Goal: Complete application form

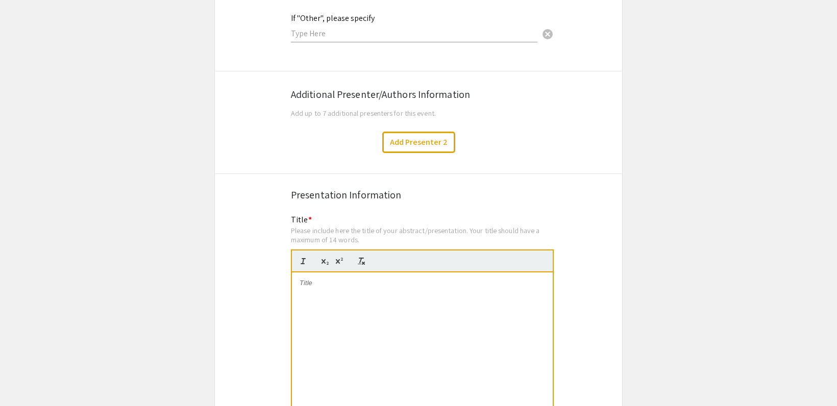
scroll to position [1692, 0]
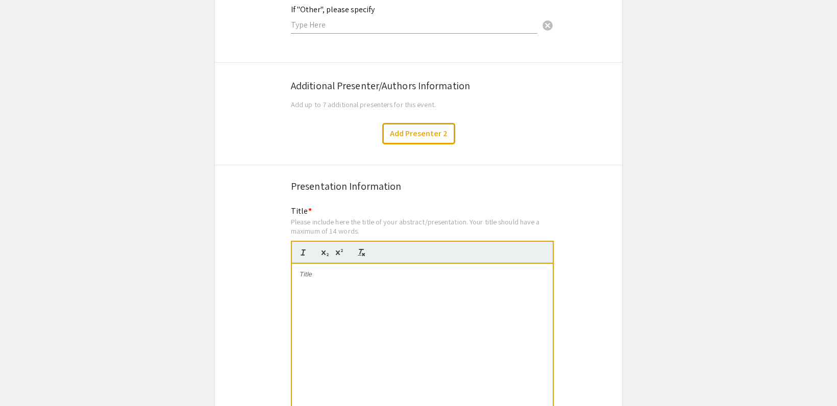
click at [323, 299] on div at bounding box center [422, 340] width 261 height 153
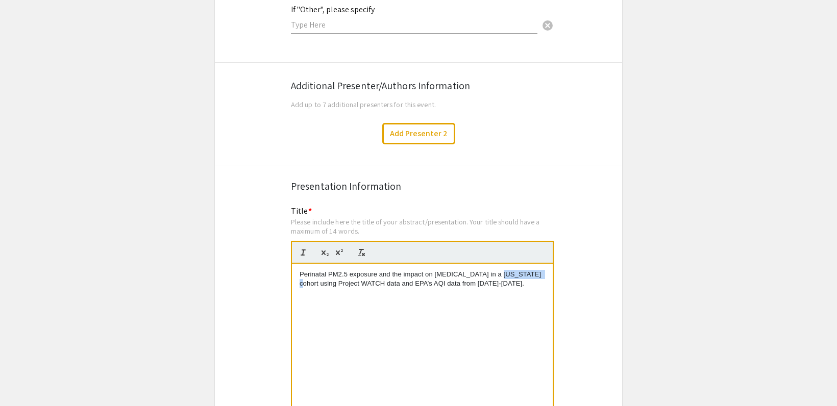
drag, startPoint x: 527, startPoint y: 263, endPoint x: 492, endPoint y: 259, distance: 34.9
click at [492, 270] on p "Perinatal PM2.5 exposure and the impact on [MEDICAL_DATA] in a [US_STATE] cohor…" at bounding box center [422, 279] width 245 height 19
drag, startPoint x: 394, startPoint y: 274, endPoint x: 378, endPoint y: 272, distance: 16.5
click at [378, 272] on p "Perinatal PM2.5 exposure and the impact on [MEDICAL_DATA] in a WV cohort using …" at bounding box center [422, 279] width 245 height 19
drag, startPoint x: 422, startPoint y: 271, endPoint x: 293, endPoint y: 273, distance: 128.1
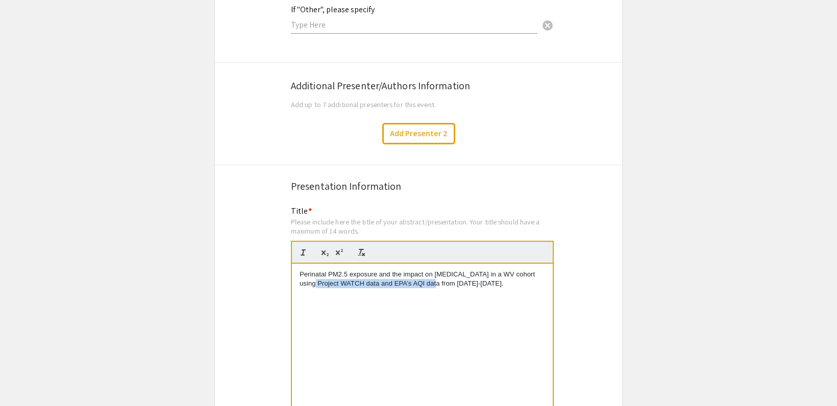
click at [293, 273] on div "Perinatal PM2.5 exposure and the impact on [MEDICAL_DATA] in a WV cohort using …" at bounding box center [422, 340] width 261 height 153
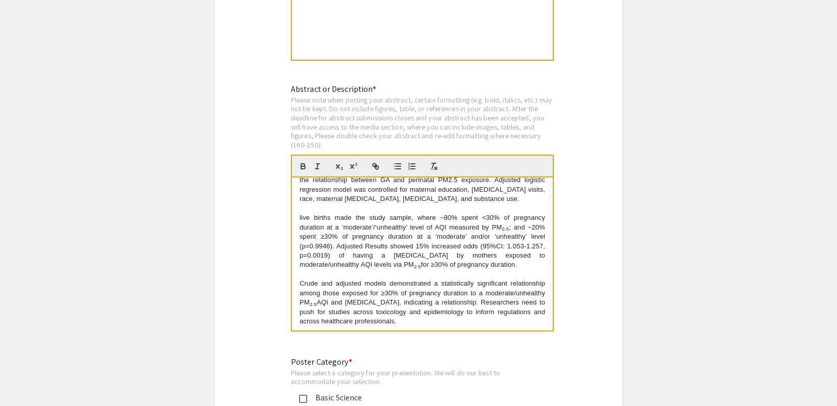
scroll to position [113, 0]
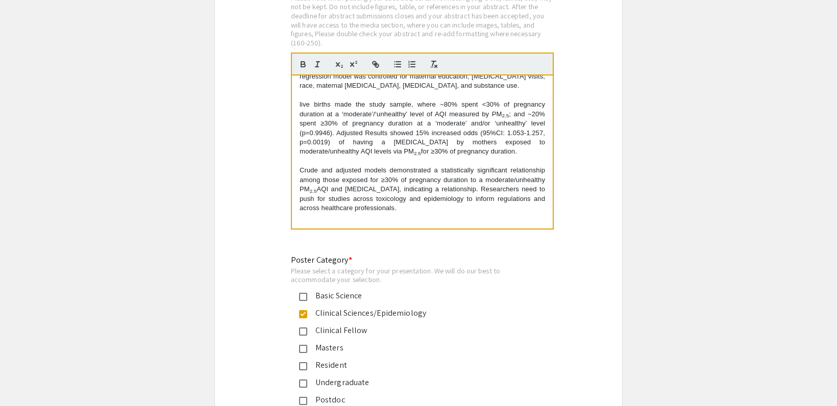
scroll to position [0, 0]
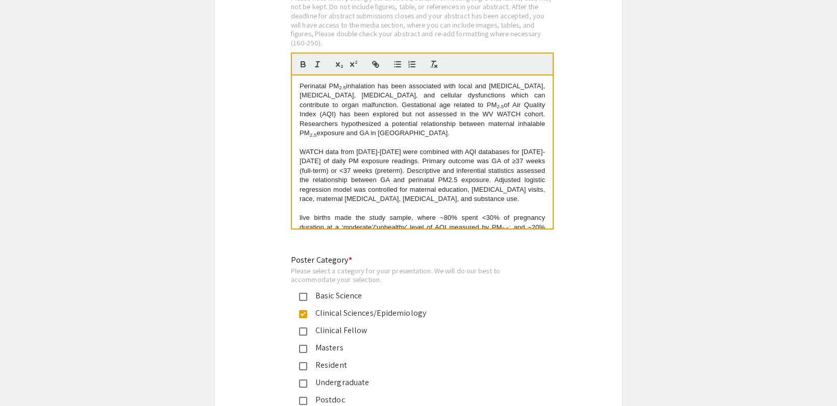
click at [390, 123] on p "Perinatal PM 2.5 inhalation has been associated with local and [MEDICAL_DATA], …" at bounding box center [422, 110] width 245 height 57
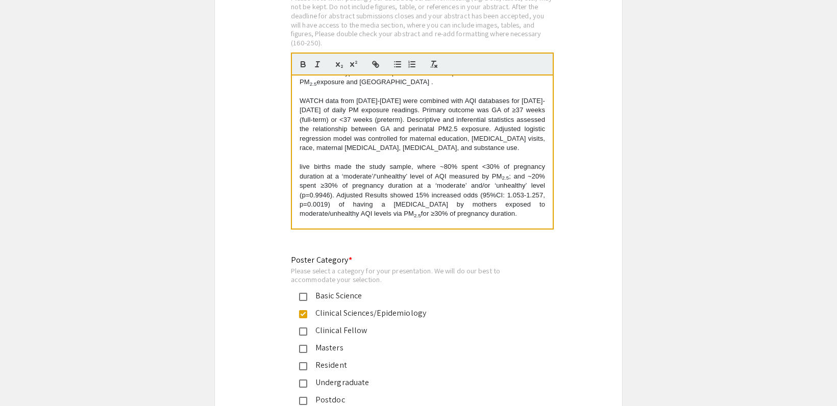
click at [460, 96] on p "WATCH data from [DATE]-[DATE] were combined with AQI databases for [DATE]-[DATE…" at bounding box center [422, 124] width 245 height 57
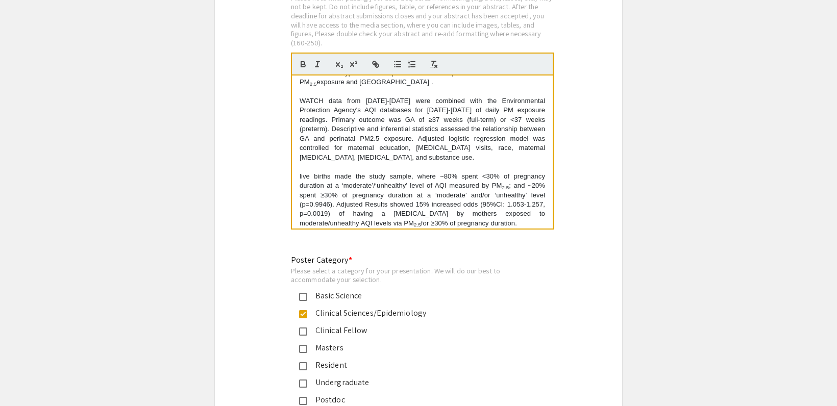
click at [505, 101] on p "WATCH data from [DATE]-[DATE] were combined with the Environmental Protection A…" at bounding box center [422, 129] width 245 height 66
drag, startPoint x: 317, startPoint y: 73, endPoint x: 309, endPoint y: 72, distance: 7.8
click at [310, 73] on p "Perinatal PM 2.5 inhalation has been associated with local and [MEDICAL_DATA], …" at bounding box center [422, 59] width 245 height 57
copy sub "2.5"
click at [505, 102] on p "WATCH data from [DATE]-[DATE] were combined with the Environmental Protection A…" at bounding box center [422, 129] width 245 height 66
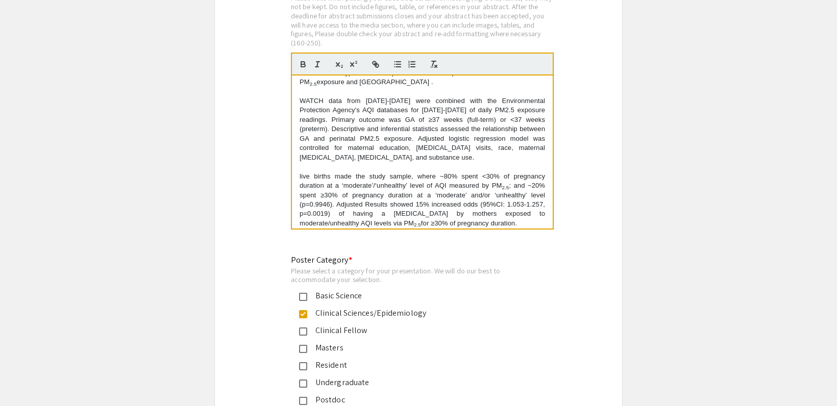
click at [494, 96] on p "WATCH data from [DATE]-[DATE] were combined with the Environmental Protection A…" at bounding box center [422, 129] width 245 height 66
drag, startPoint x: 324, startPoint y: 108, endPoint x: 303, endPoint y: 107, distance: 20.4
click at [303, 107] on p "WATCH data from [DATE]-[DATE] were combined with the Environmental Protection A…" at bounding box center [422, 129] width 245 height 66
click at [334, 119] on p "WATCH data from [DATE]-[DATE] were combined with the Environmental Protection A…" at bounding box center [422, 129] width 245 height 66
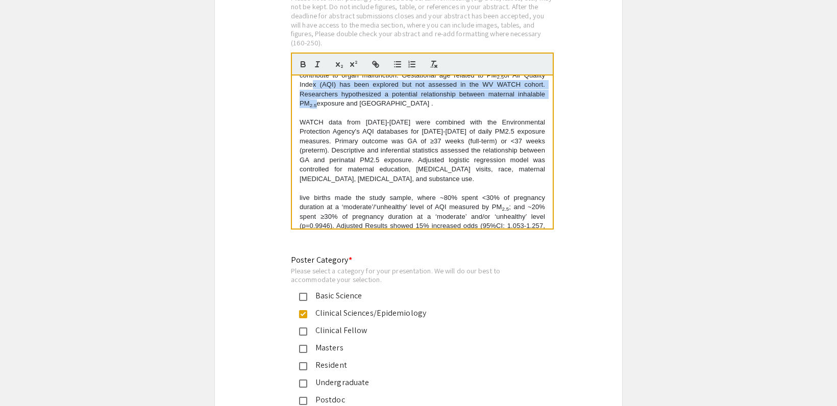
scroll to position [14, 0]
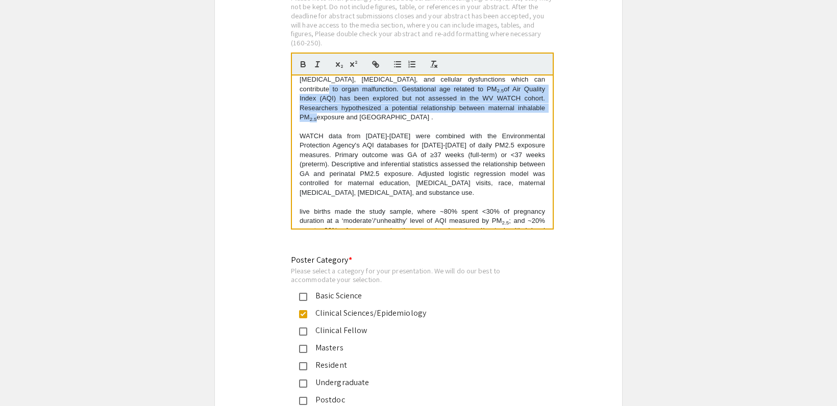
drag, startPoint x: 317, startPoint y: 72, endPoint x: 310, endPoint y: 72, distance: 6.6
click at [310, 72] on p "Perinatal PM 2.5 inhalation has been associated with local and [MEDICAL_DATA], …" at bounding box center [422, 94] width 245 height 57
click at [315, 118] on sub "2.5" at bounding box center [313, 121] width 7 height 6
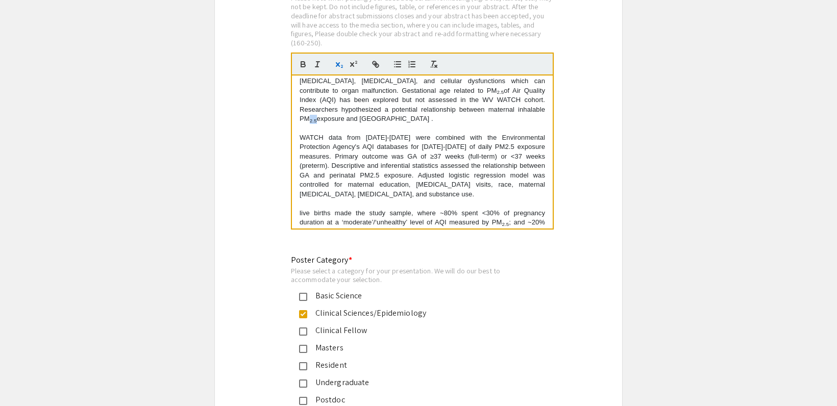
drag, startPoint x: 316, startPoint y: 106, endPoint x: 309, endPoint y: 106, distance: 7.7
click at [309, 106] on p "Perinatal PM 2.5 inhalation has been associated with local and [MEDICAL_DATA], …" at bounding box center [422, 95] width 245 height 57
copy sub "2.5"
drag, startPoint x: 399, startPoint y: 162, endPoint x: 391, endPoint y: 161, distance: 7.7
click at [391, 161] on p "WATCH data from [DATE]-[DATE] were combined with the Environmental Protection A…" at bounding box center [422, 166] width 245 height 66
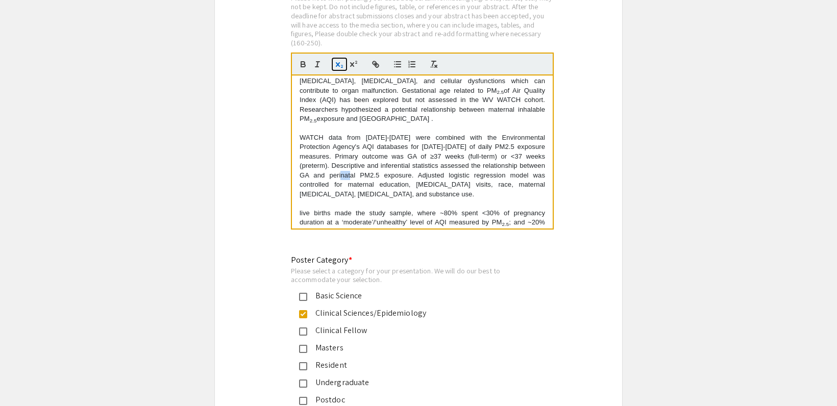
click at [340, 60] on icon "button" at bounding box center [339, 64] width 9 height 9
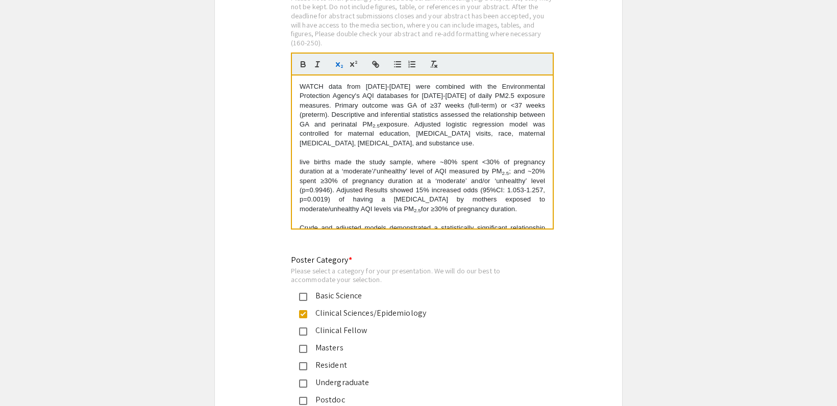
click at [300, 158] on p "live births made the study sample, where ~80% spent <30% of pregnancy duration …" at bounding box center [422, 186] width 245 height 57
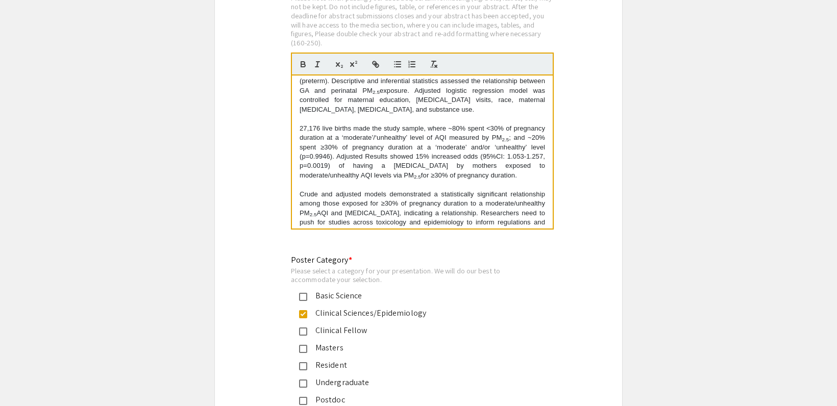
scroll to position [116, 0]
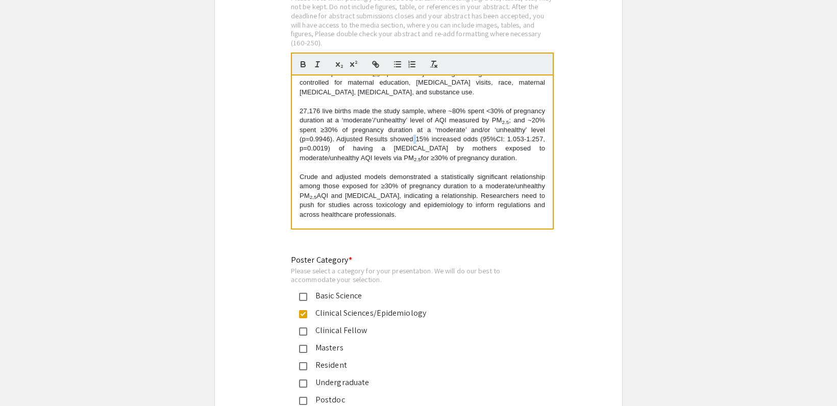
click at [440, 127] on p "27,176 live births made the study sample, where ~80% spent <30% of pregnancy du…" at bounding box center [422, 135] width 245 height 57
click at [439, 126] on p "27,176 live births made the study sample, where ~80% spent <30% of pregnancy du…" at bounding box center [422, 135] width 245 height 57
click at [408, 137] on p "27,176 live births made the study sample, where ~80% spent <30% of pregnancy du…" at bounding box center [422, 135] width 245 height 57
drag, startPoint x: 457, startPoint y: 138, endPoint x: 440, endPoint y: 136, distance: 17.0
click at [440, 136] on p "27,176 live births made the study sample, where ~80% spent <30% of pregnancy du…" at bounding box center [422, 135] width 245 height 57
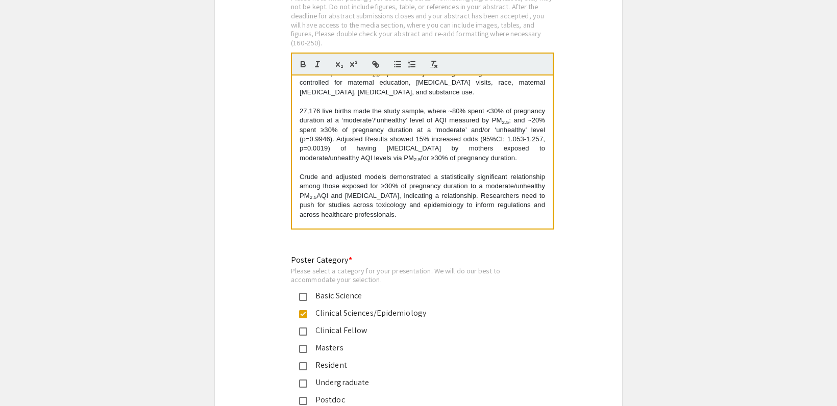
click at [301, 147] on p "27,176 live births made the study sample, where ~80% spent <30% of pregnancy du…" at bounding box center [422, 135] width 245 height 57
click at [538, 119] on p "27,176 live births made the study sample, where ~80% spent <30% of pregnancy du…" at bounding box center [422, 135] width 245 height 57
click at [312, 129] on p "27,176 live births made the study sample, where ~80% spent <30% of pregnancy du…" at bounding box center [422, 135] width 245 height 57
click at [478, 175] on p "Crude and adjusted models demonstrated a statistically significant relationship…" at bounding box center [422, 195] width 245 height 47
click at [359, 184] on p "Crude and adjusted models demonstrated a statistically significant relationship…" at bounding box center [422, 195] width 245 height 47
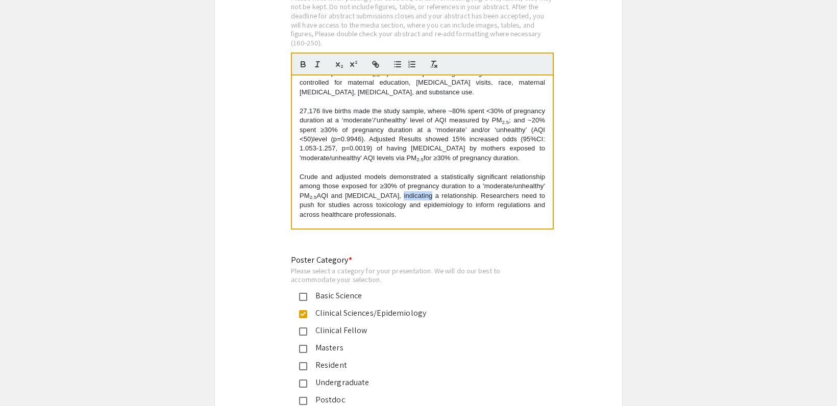
drag, startPoint x: 489, startPoint y: 184, endPoint x: 461, endPoint y: 182, distance: 28.7
click at [461, 182] on p "Crude and adjusted models demonstrated a statistically significant relationship…" at bounding box center [422, 195] width 245 height 47
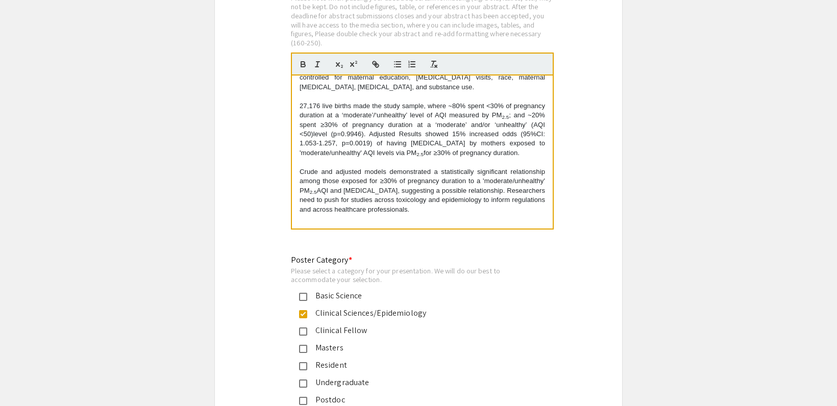
scroll to position [123, 0]
click at [403, 197] on p "Crude and adjusted models demonstrated a statistically significant relationship…" at bounding box center [422, 189] width 245 height 47
click at [440, 197] on p "Crude and adjusted models demonstrated a statistically significant relationship…" at bounding box center [422, 189] width 245 height 47
drag, startPoint x: 512, startPoint y: 196, endPoint x: 478, endPoint y: 197, distance: 34.7
click at [478, 197] on p "Crude and adjusted models demonstrated a statistically significant relationship…" at bounding box center [422, 189] width 245 height 47
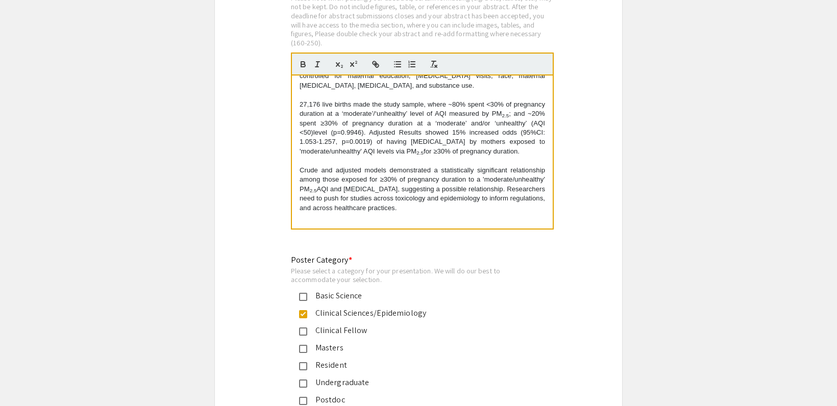
click at [404, 195] on p "Crude and adjusted models demonstrated a statistically significant relationship…" at bounding box center [422, 189] width 245 height 47
click at [409, 213] on p at bounding box center [422, 217] width 245 height 9
click at [406, 198] on p "Crude and adjusted models demonstrated a statistically significant relationship…" at bounding box center [422, 189] width 245 height 47
click at [401, 197] on p "Crude and adjusted models demonstrated a statistically significant relationship…" at bounding box center [422, 189] width 245 height 47
click at [465, 195] on p "Crude and adjusted models demonstrated a statistically significant relationship…" at bounding box center [422, 189] width 245 height 47
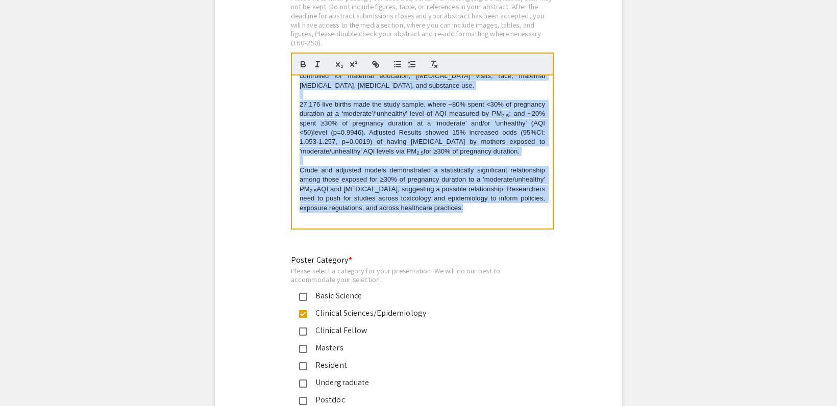
scroll to position [0, 0]
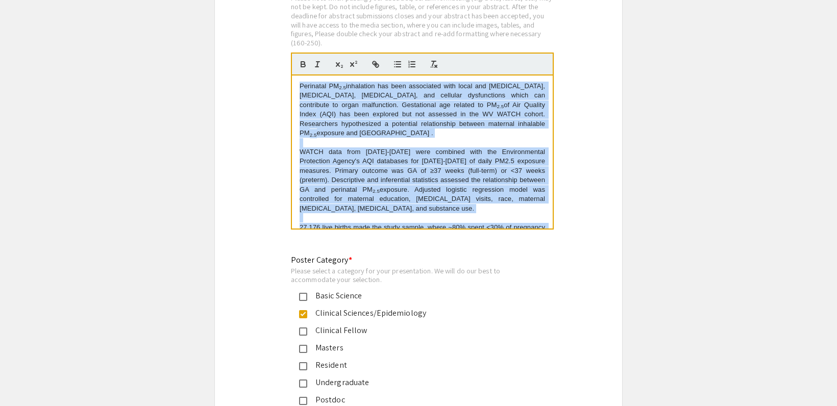
drag, startPoint x: 314, startPoint y: 166, endPoint x: 291, endPoint y: 36, distance: 132.1
click at [291, 36] on div "Abstract or Description * Please note when pasting your abstract, certain forma…" at bounding box center [422, 111] width 263 height 261
copy div "Loremipsu DO 0.4 sitametcon adi elit seddoeiusm temp incid utl etdolore magnaal…"
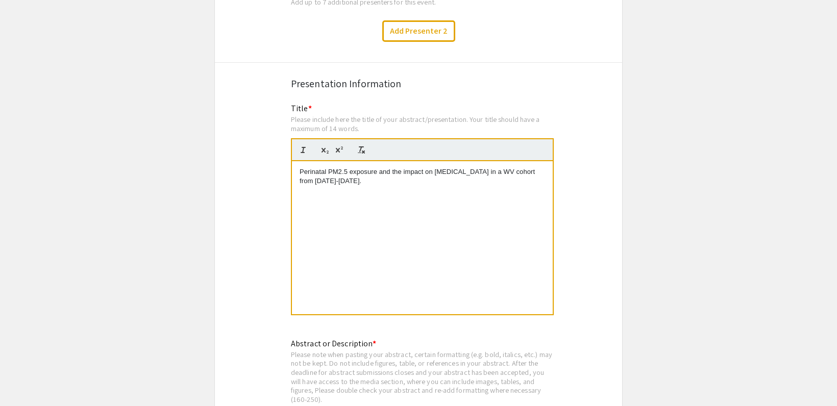
scroll to position [1794, 0]
drag, startPoint x: 351, startPoint y: 176, endPoint x: 292, endPoint y: 162, distance: 59.9
click at [292, 162] on div "Perinatal PM2.5 exposure and the impact on [MEDICAL_DATA] in a WV cohort from […" at bounding box center [422, 238] width 261 height 153
copy p "Perinatal PM2.5 exposure and the impact on [MEDICAL_DATA] in a WV cohort from […"
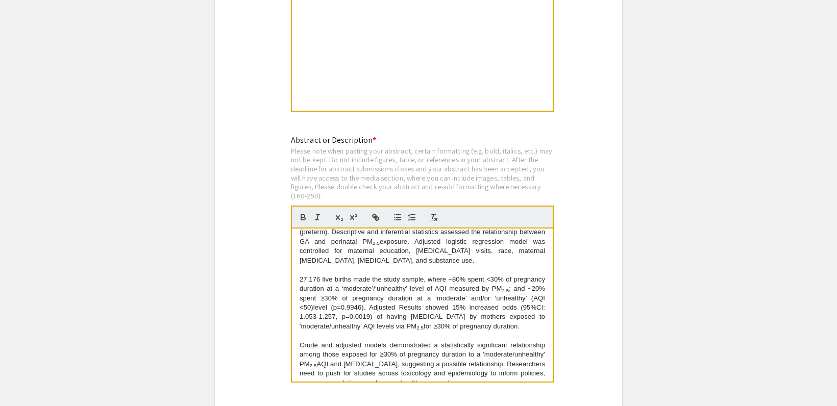
scroll to position [102, 0]
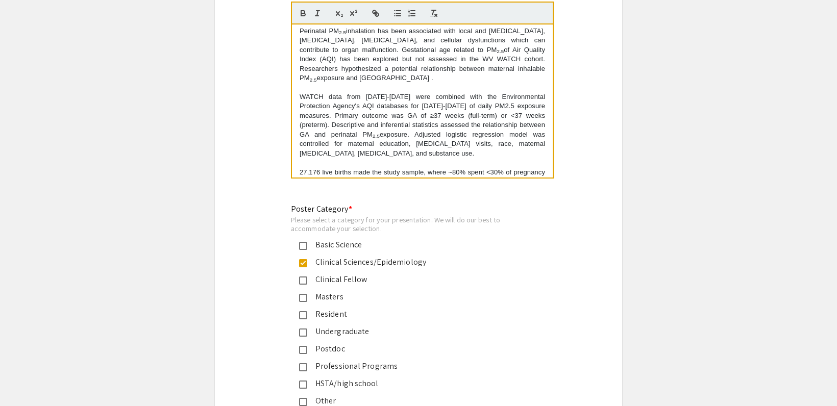
scroll to position [0, 0]
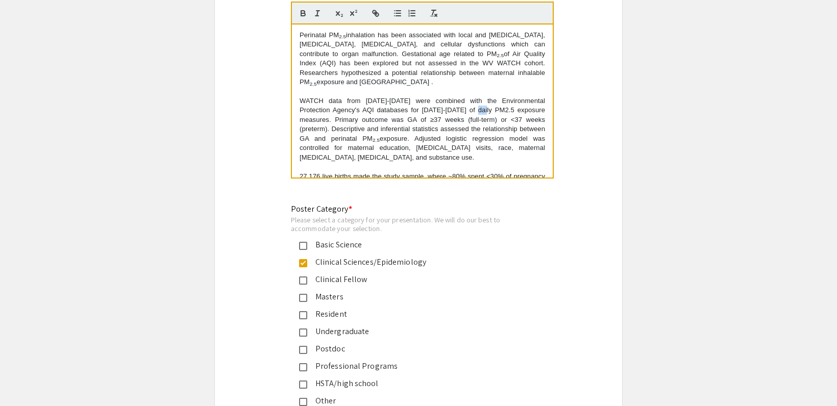
drag, startPoint x: 503, startPoint y: 99, endPoint x: 497, endPoint y: 100, distance: 5.7
click at [497, 100] on p "WATCH data from [DATE]-[DATE] were combined with the Environmental Protection A…" at bounding box center [422, 129] width 245 height 66
click at [340, 9] on icon "button" at bounding box center [339, 13] width 9 height 9
drag, startPoint x: 326, startPoint y: 90, endPoint x: 344, endPoint y: 100, distance: 20.3
click at [327, 96] on p "WATCH data from [DATE]-[DATE] were combined with the Environmental Protection A…" at bounding box center [422, 129] width 245 height 66
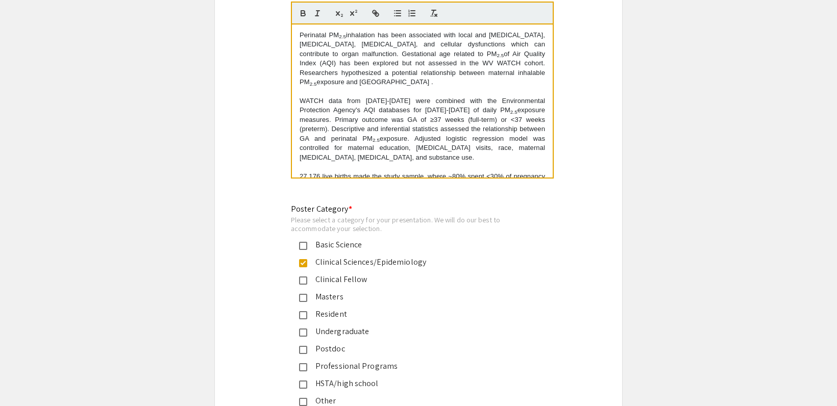
click at [300, 96] on p "WATCH data from [DATE]-[DATE] were combined with the Environmental Protection A…" at bounding box center [422, 129] width 245 height 66
click at [517, 52] on p "Perinatal PM 2.5 inhalation has been associated with local and [MEDICAL_DATA], …" at bounding box center [422, 59] width 245 height 57
click at [537, 53] on p "Perinatal PM 2.5 inhalation has been associated with local and [MEDICAL_DATA], …" at bounding box center [422, 59] width 245 height 57
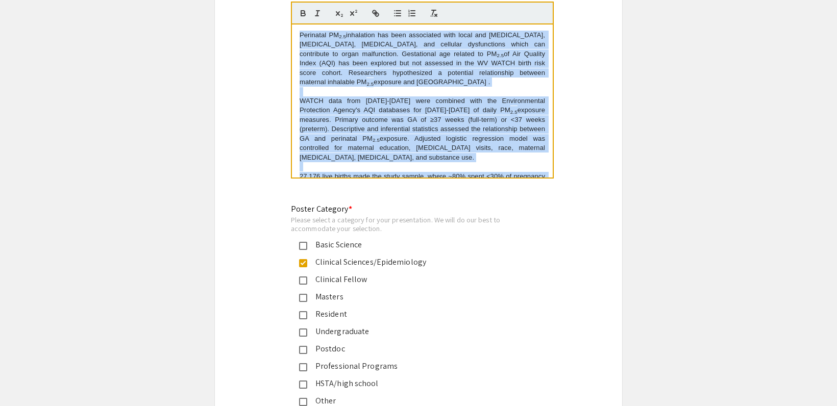
copy div "Loremipsu DO 7.2 sitametcon adi elit seddoeiusm temp incid utl etdolore magnaal…"
click at [478, 147] on p "WATCH data from [DATE]-[DATE] were combined with the Environmental Protection A…" at bounding box center [422, 129] width 245 height 66
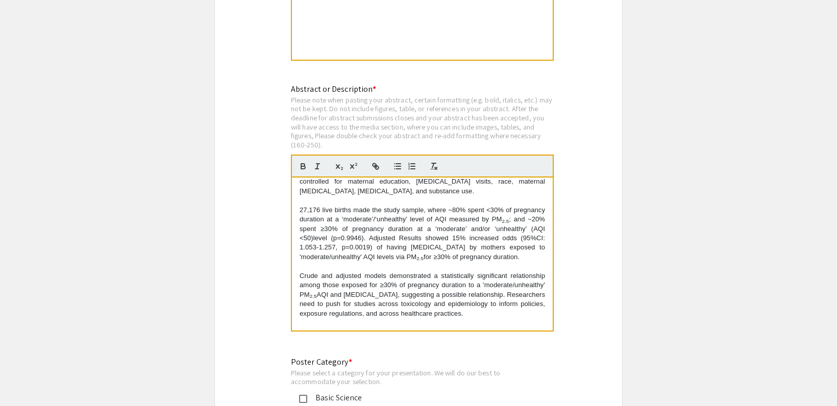
scroll to position [132, 0]
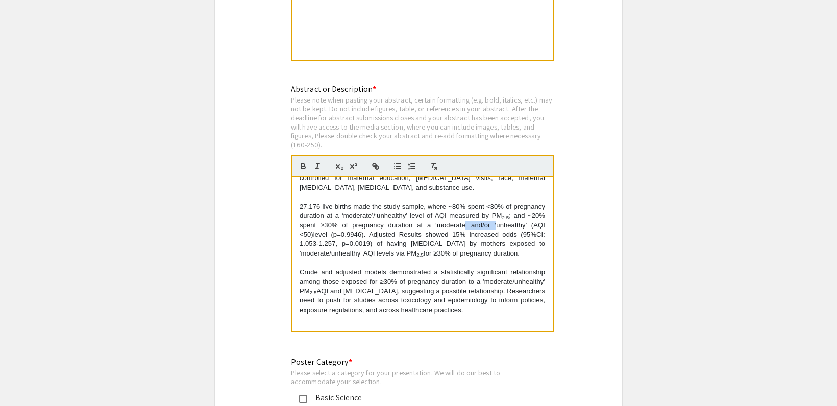
drag, startPoint x: 508, startPoint y: 205, endPoint x: 481, endPoint y: 206, distance: 27.1
click at [481, 206] on p "27,176 live births made the study sample, where ~80% spent <30% of pregnancy du…" at bounding box center [422, 230] width 245 height 57
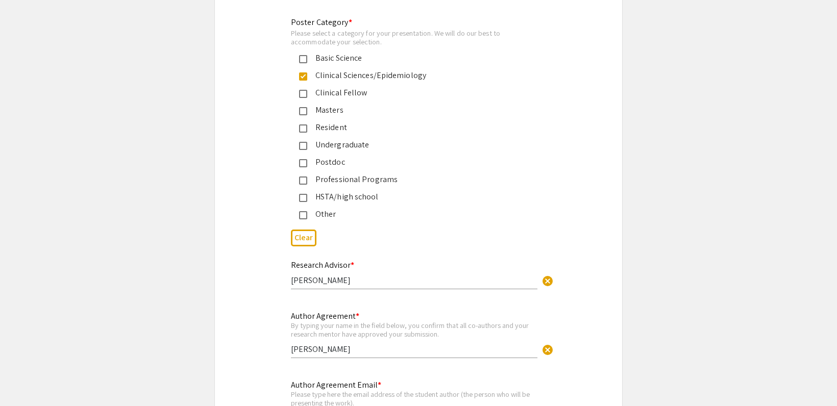
scroll to position [2508, 0]
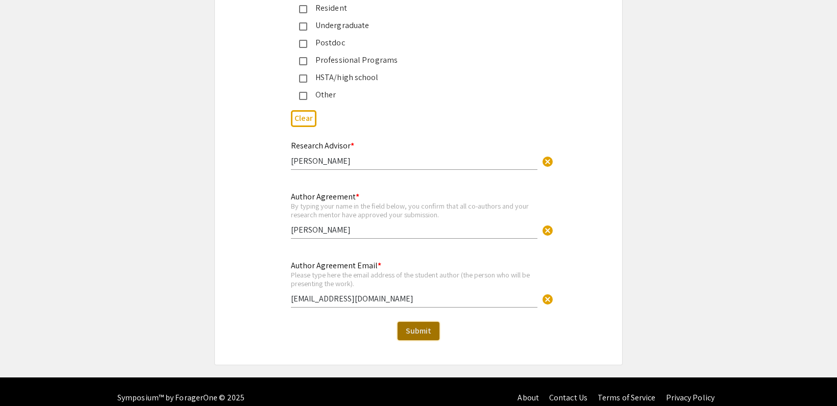
click at [420, 326] on span "Submit" at bounding box center [419, 331] width 26 height 11
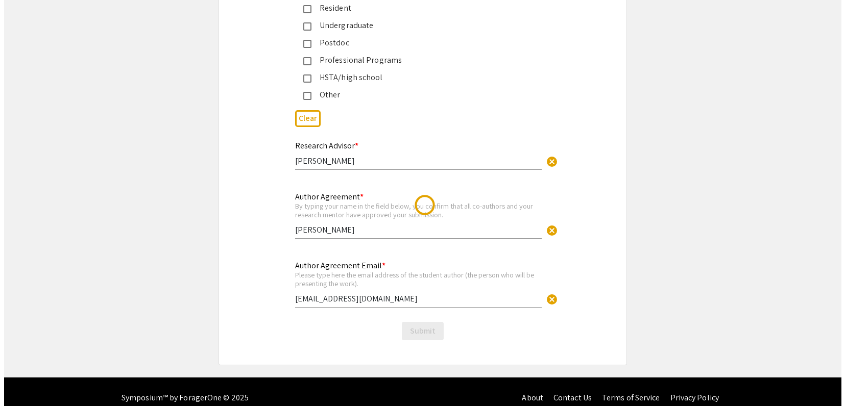
scroll to position [0, 0]
